Goal: Task Accomplishment & Management: Manage account settings

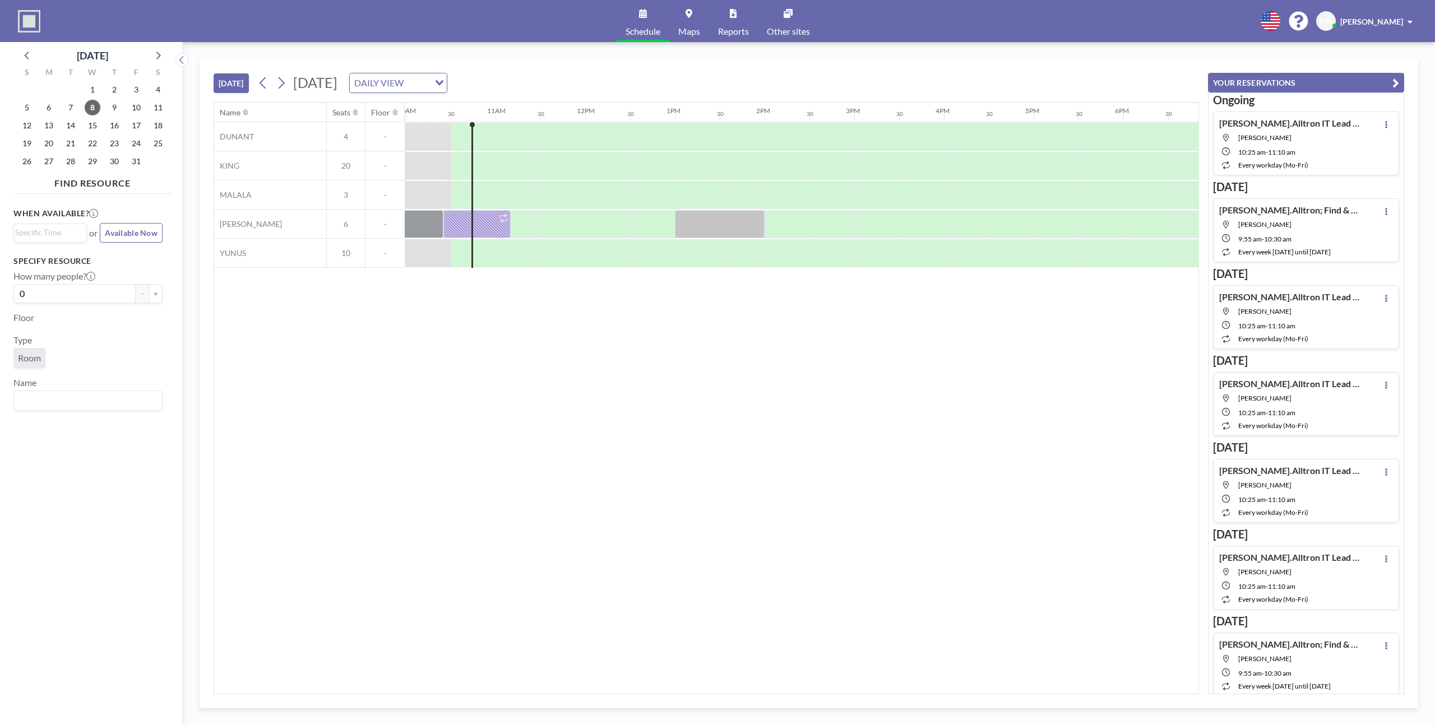
scroll to position [0, 897]
click at [487, 226] on div at bounding box center [475, 224] width 67 height 28
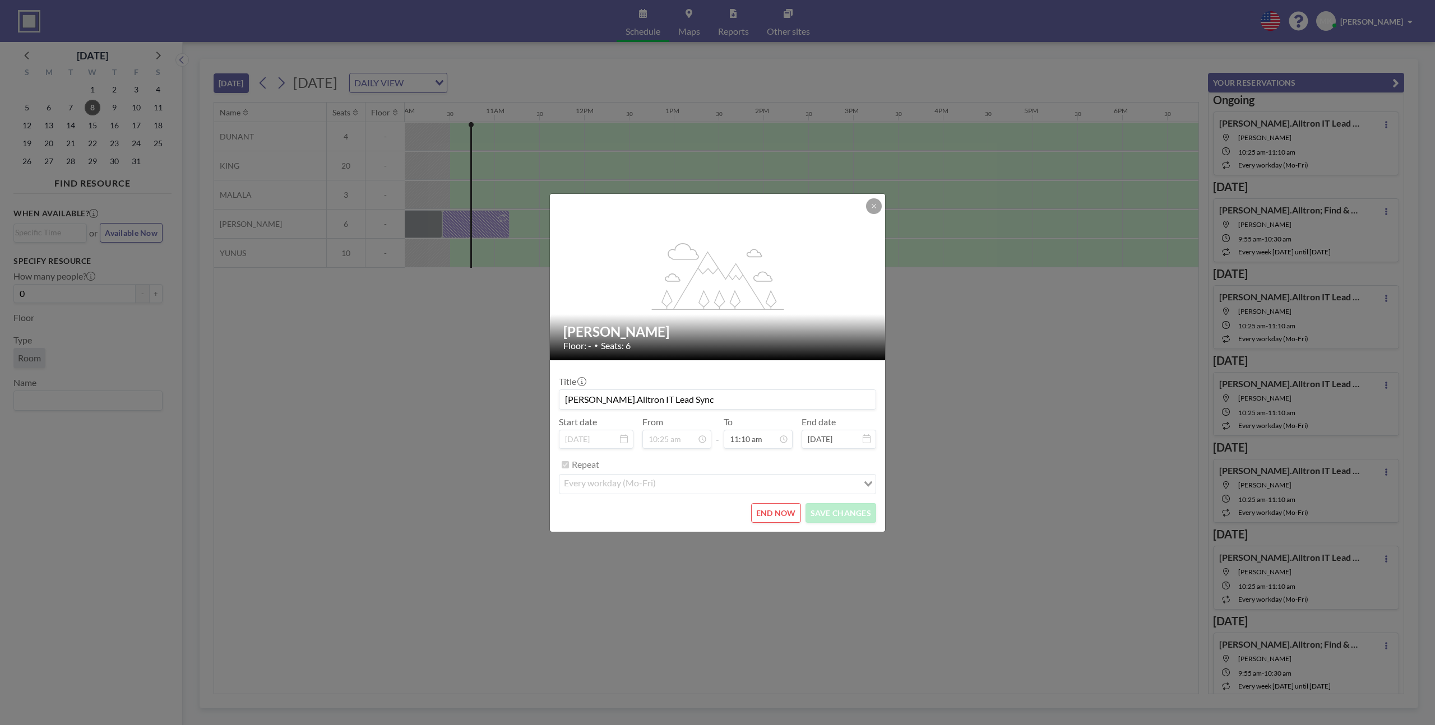
click at [771, 516] on button "END NOW" at bounding box center [776, 513] width 50 height 20
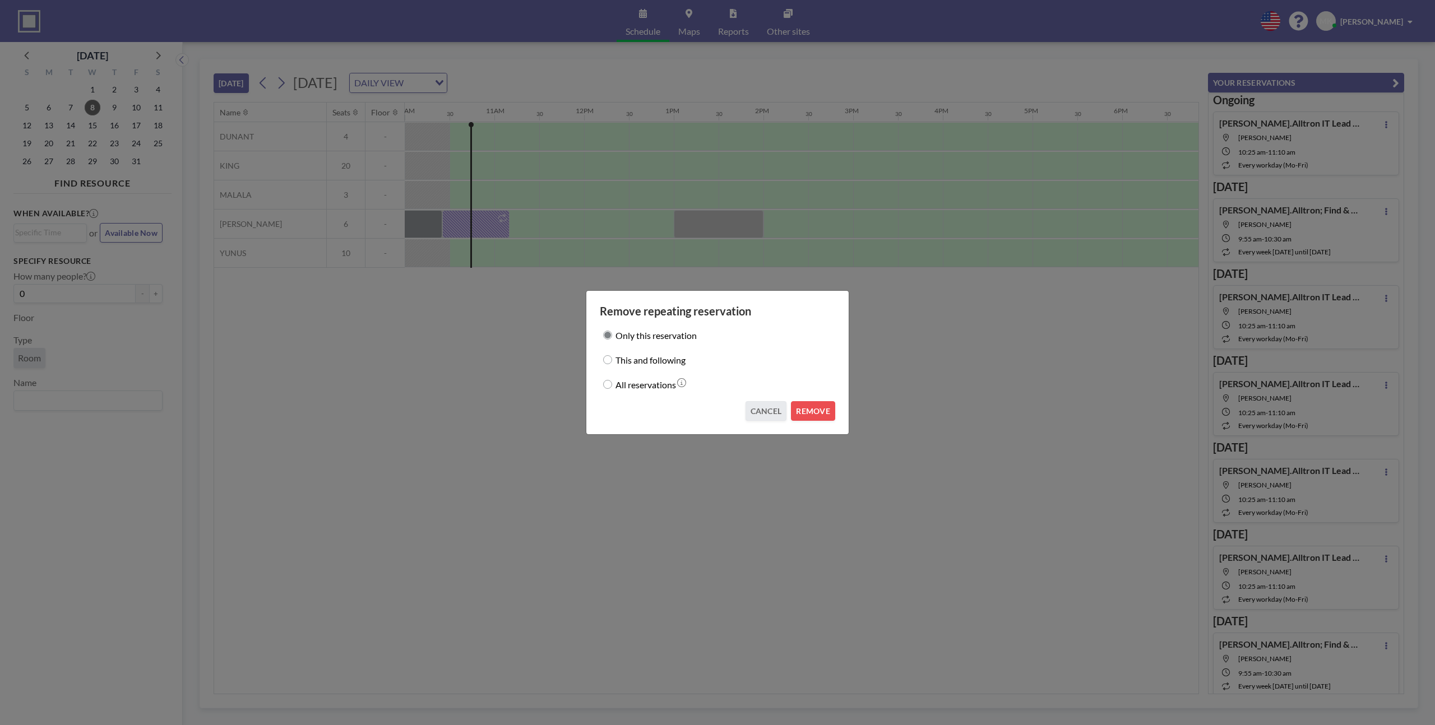
click at [650, 362] on label "This and following" at bounding box center [651, 360] width 70 height 16
click at [612, 362] on input "This and following" at bounding box center [607, 359] width 9 height 9
radio input "true"
click at [822, 415] on button "REMOVE" at bounding box center [813, 411] width 44 height 20
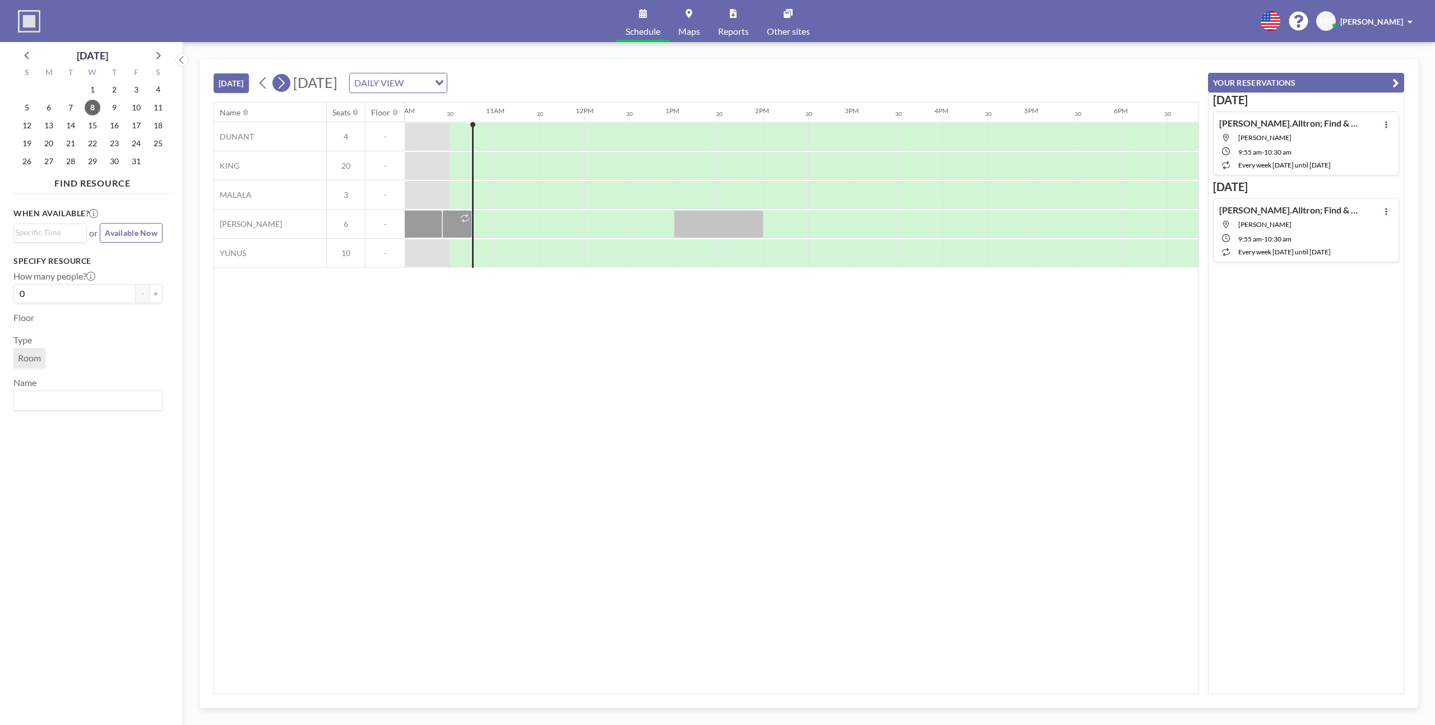
click at [286, 87] on icon at bounding box center [281, 83] width 11 height 17
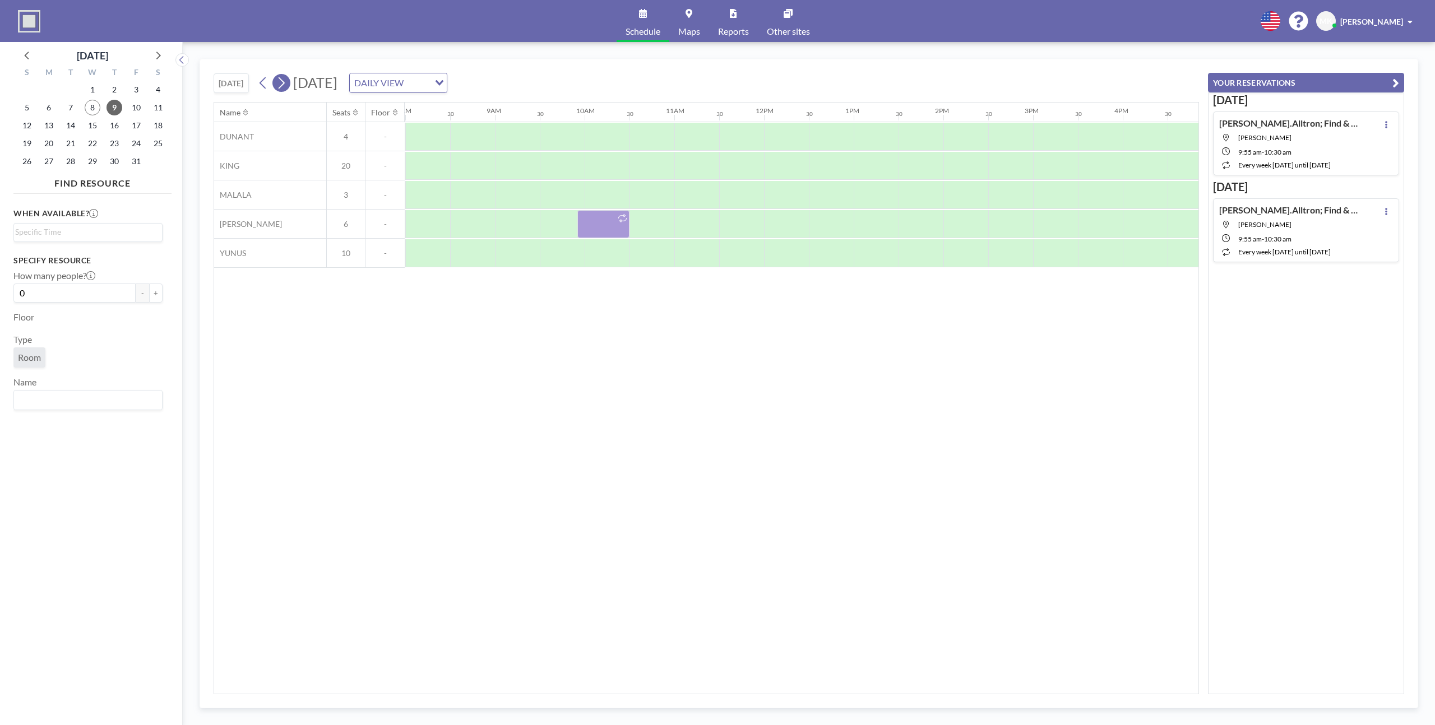
scroll to position [0, 718]
click at [284, 84] on icon at bounding box center [281, 83] width 11 height 17
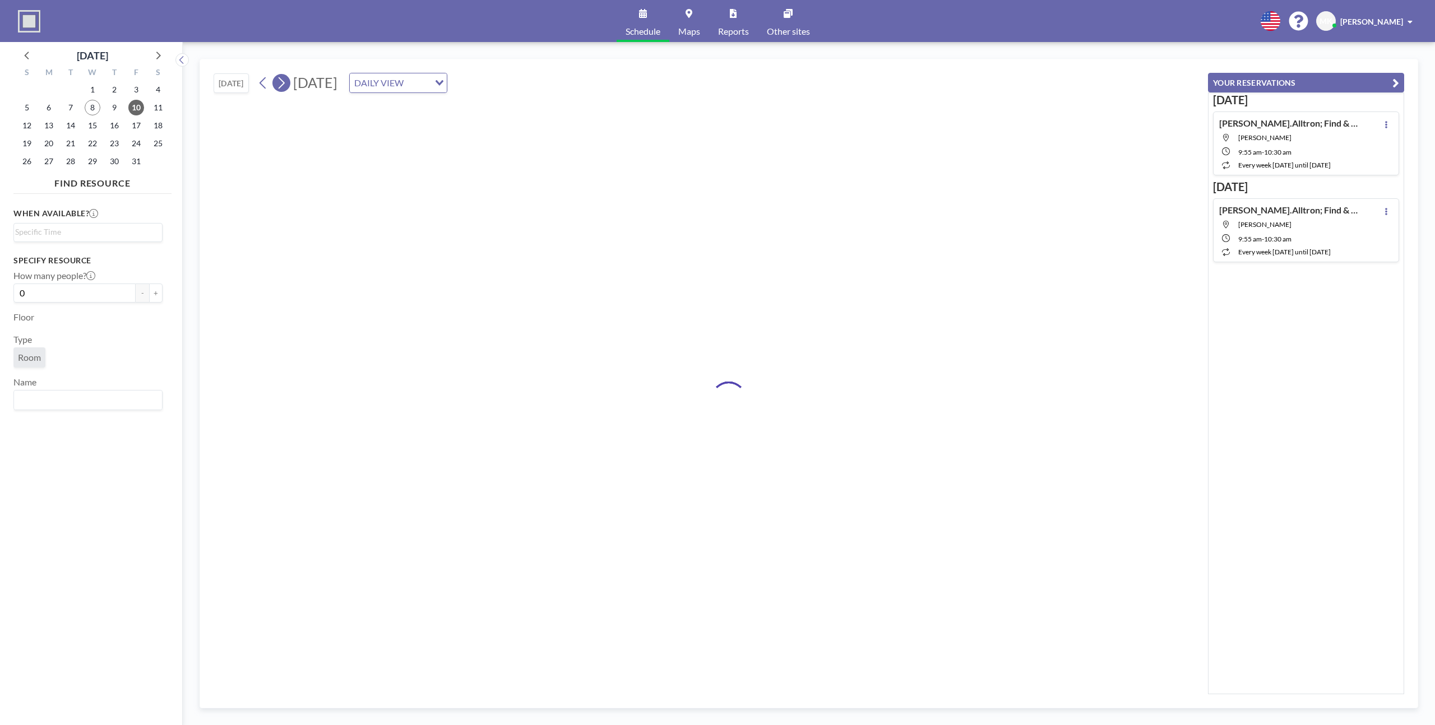
click at [284, 84] on icon at bounding box center [281, 83] width 11 height 17
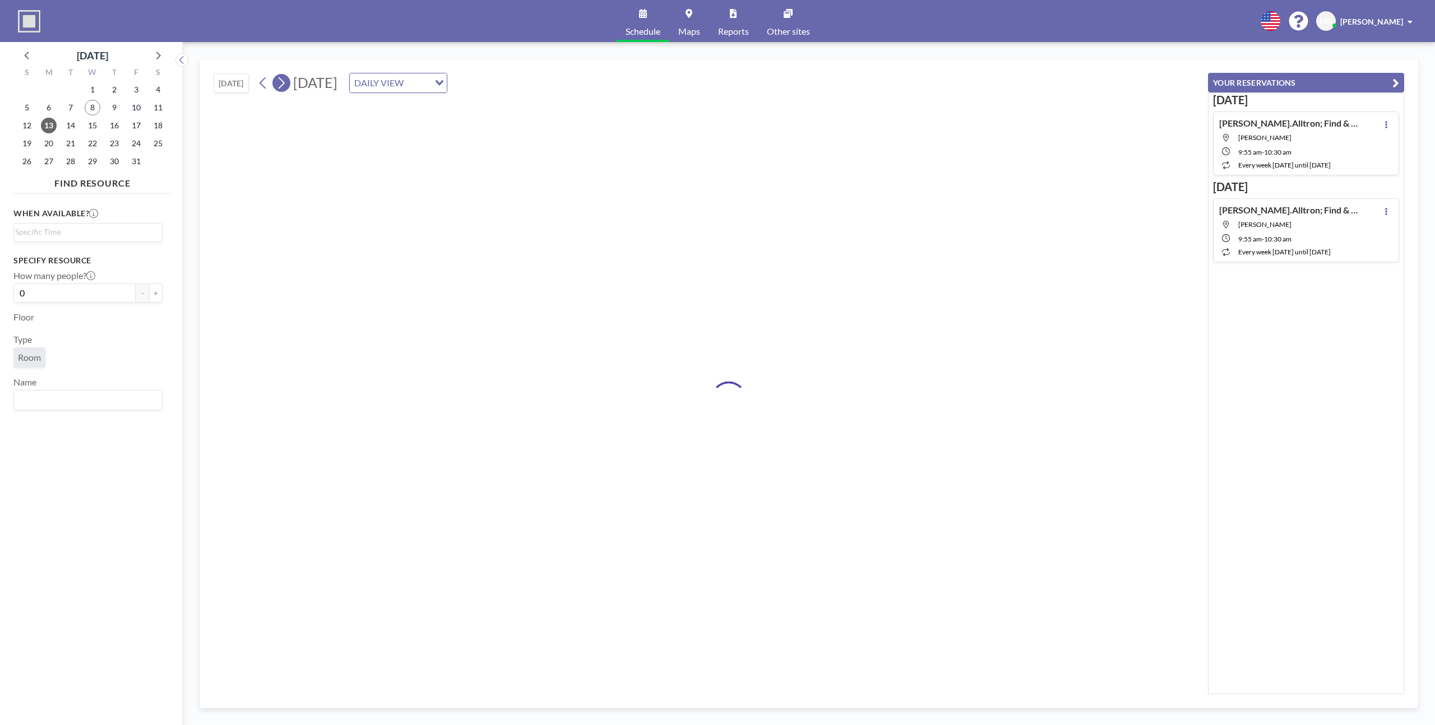
click at [284, 84] on icon at bounding box center [281, 83] width 11 height 17
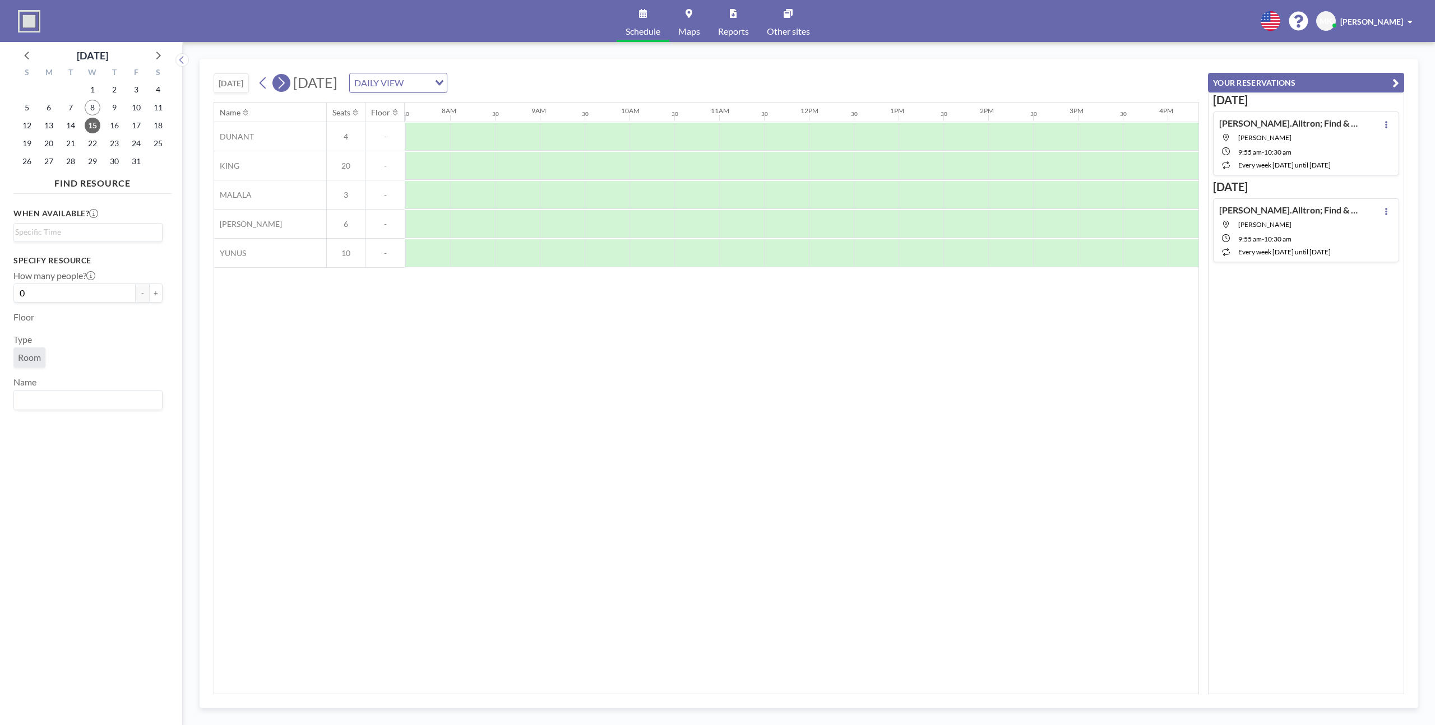
scroll to position [0, 673]
